Goal: Complete application form: Complete application form

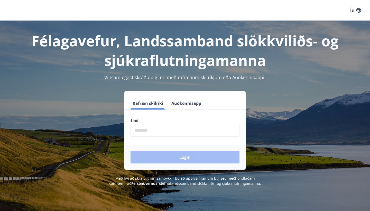
click at [149, 131] on input "phone" at bounding box center [184, 130] width 109 height 13
type input "********"
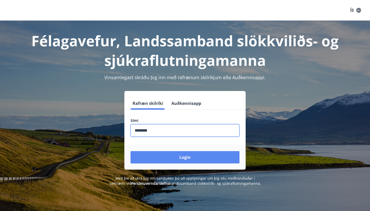
click at [163, 158] on button "Login" at bounding box center [184, 157] width 109 height 12
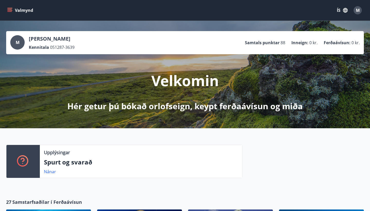
click at [9, 12] on icon "menu" at bounding box center [9, 10] width 5 height 5
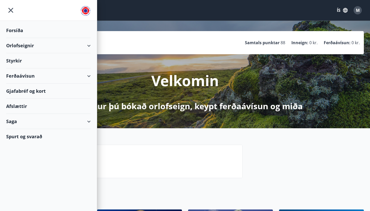
click at [16, 60] on div "Styrkir" at bounding box center [48, 60] width 84 height 15
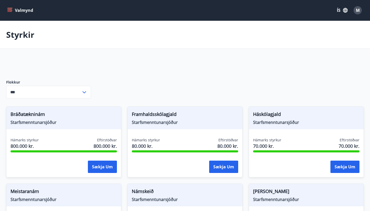
type input "***"
click at [34, 94] on input "***" at bounding box center [43, 92] width 75 height 13
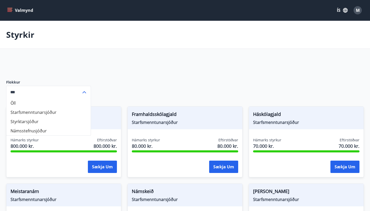
click at [62, 70] on div at bounding box center [127, 65] width 242 height 12
click at [84, 92] on icon at bounding box center [84, 92] width 6 height 6
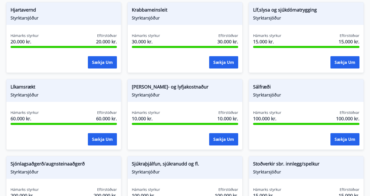
scroll to position [413, 0]
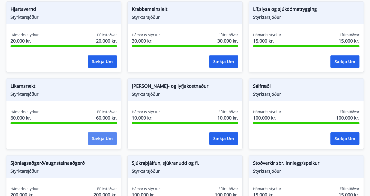
click at [108, 136] on button "Sækja um" at bounding box center [102, 138] width 29 height 12
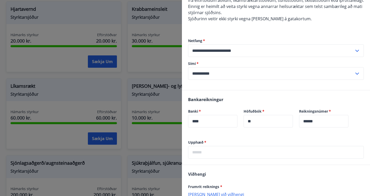
scroll to position [121, 0]
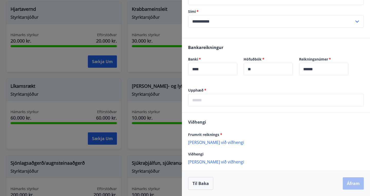
click at [203, 100] on input "text" at bounding box center [276, 100] width 176 height 13
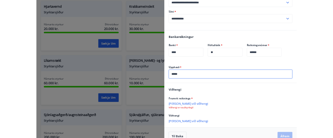
scroll to position [127, 0]
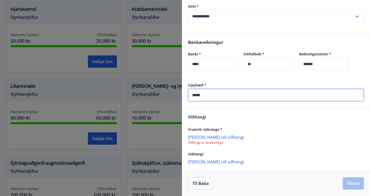
type input "*****"
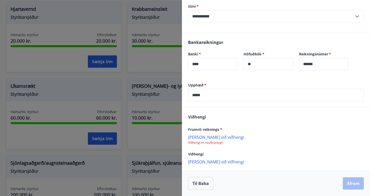
click at [214, 138] on p "[PERSON_NAME] við viðhengi" at bounding box center [276, 136] width 176 height 5
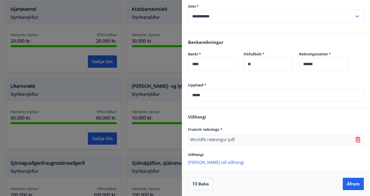
click at [357, 138] on icon at bounding box center [358, 140] width 6 height 6
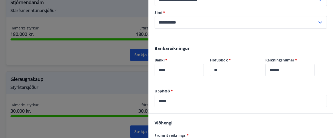
scroll to position [184, 0]
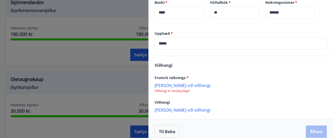
click at [174, 83] on p "[PERSON_NAME] við viðhengi" at bounding box center [241, 85] width 172 height 5
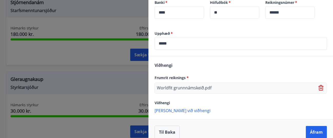
click at [176, 108] on p "[PERSON_NAME] við viðhengi" at bounding box center [241, 110] width 172 height 5
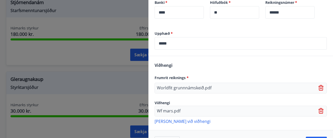
click at [176, 119] on p "[PERSON_NAME] við viðhengi" at bounding box center [241, 121] width 172 height 5
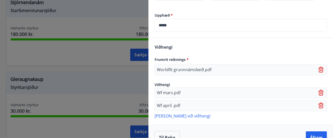
scroll to position [205, 0]
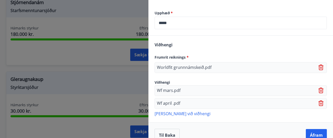
click at [167, 111] on p "[PERSON_NAME] við viðhengi" at bounding box center [241, 113] width 172 height 5
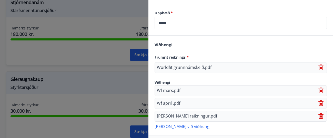
click at [169, 124] on p "[PERSON_NAME] við viðhengi" at bounding box center [241, 126] width 172 height 5
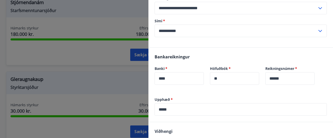
scroll to position [234, 0]
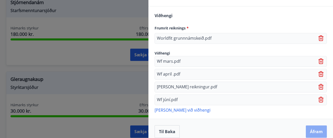
click at [320, 126] on button "Áfram" at bounding box center [316, 132] width 21 height 12
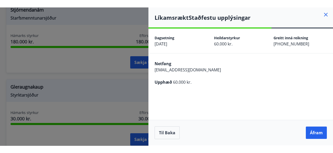
scroll to position [0, 0]
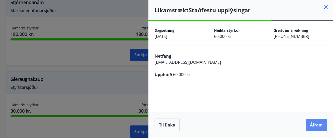
click at [313, 125] on button "Áfram" at bounding box center [316, 125] width 21 height 12
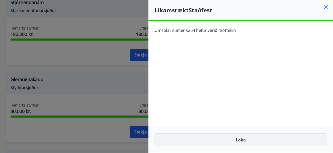
click at [242, 141] on button "Loka" at bounding box center [241, 139] width 172 height 13
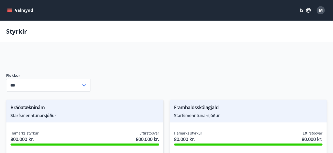
click at [10, 10] on icon "menu" at bounding box center [9, 10] width 5 height 5
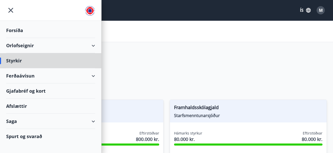
click at [14, 30] on div "Forsíða" at bounding box center [50, 30] width 89 height 15
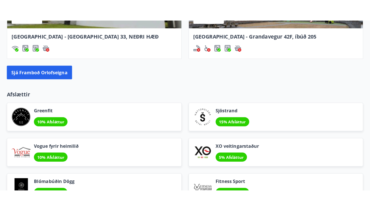
scroll to position [405, 0]
